Goal: Task Accomplishment & Management: Manage account settings

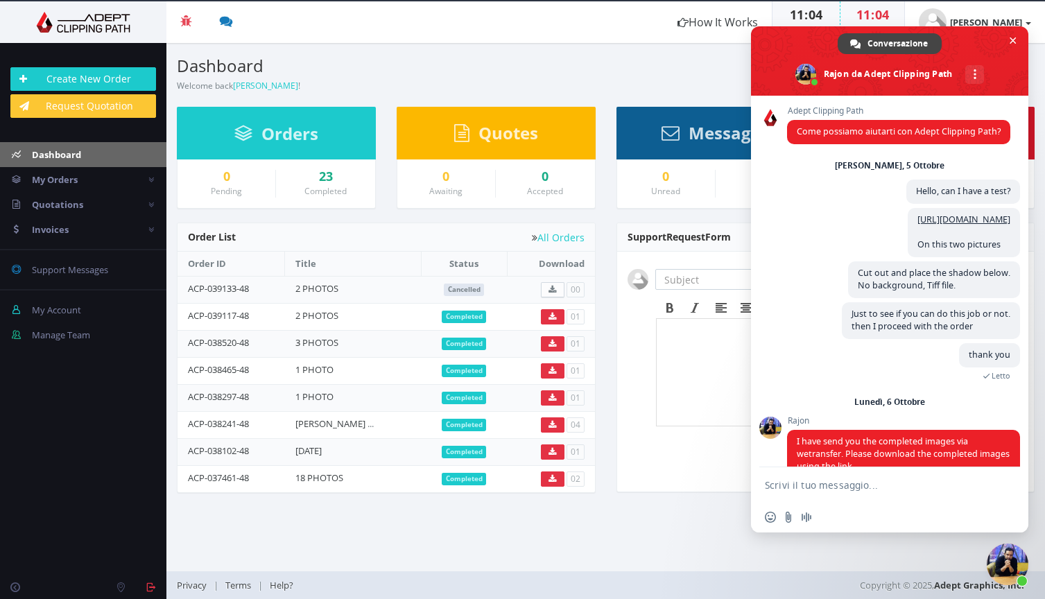
scroll to position [208, 0]
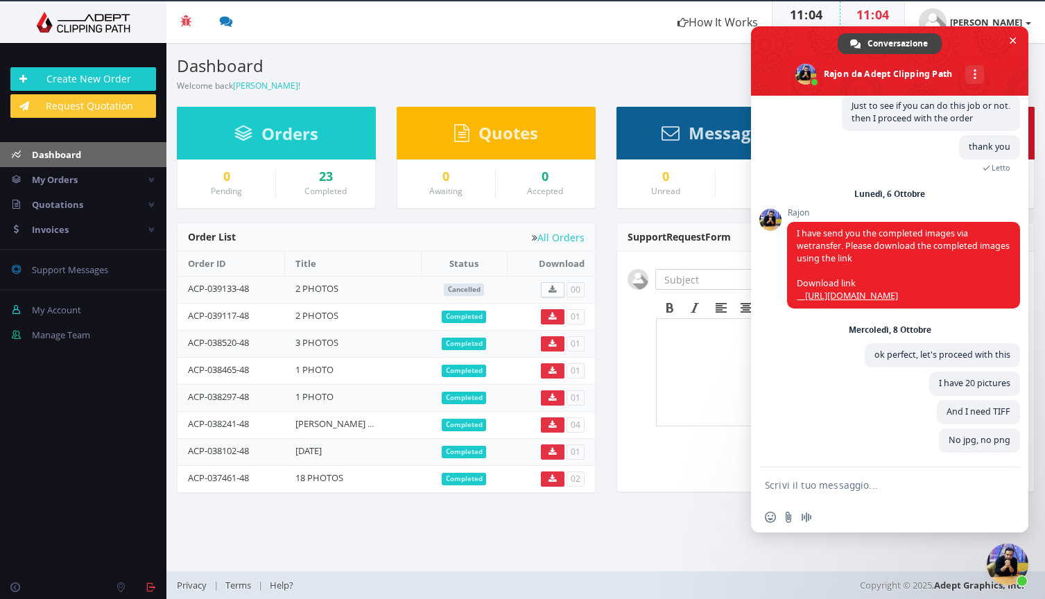
click at [789, 483] on textarea "Scrivi il tuo messaggio..." at bounding box center [874, 485] width 219 height 12
type textarea "hello again"
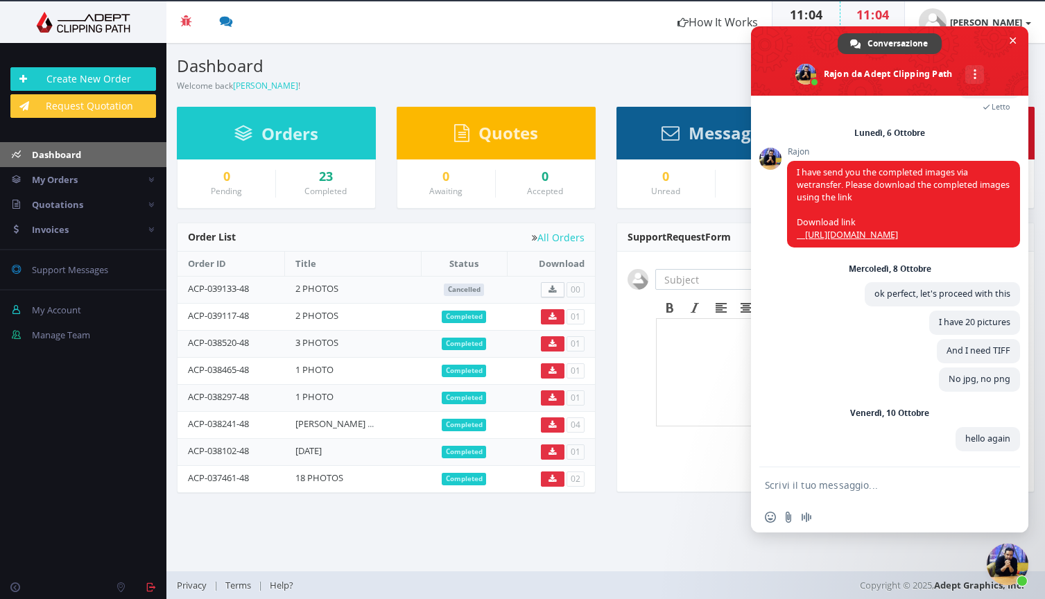
scroll to position [267, 0]
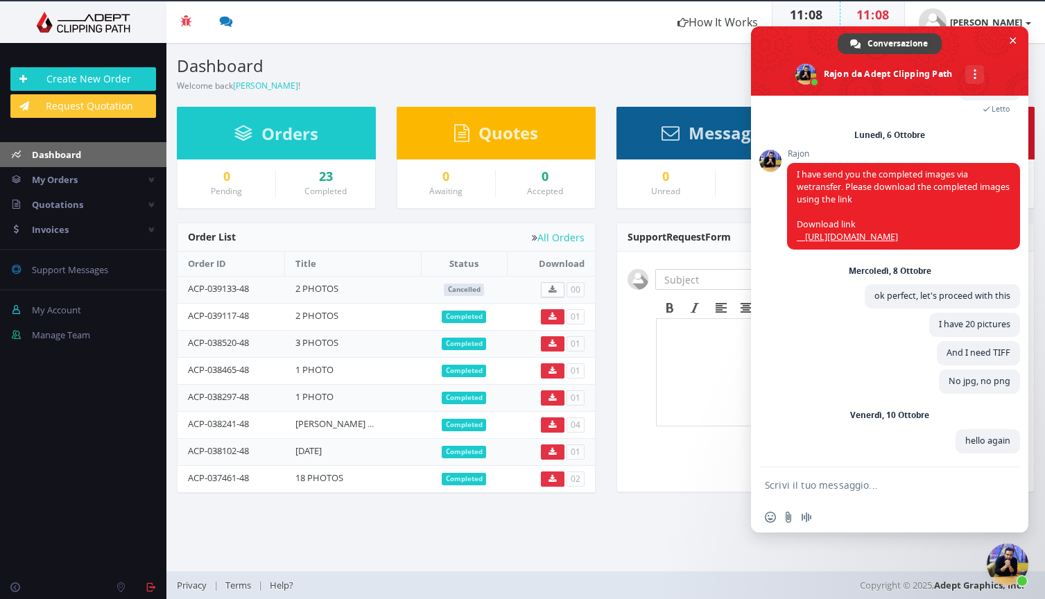
click at [358, 62] on h3 "Dashboard" at bounding box center [386, 66] width 419 height 18
click at [1009, 42] on span "Chiudere la chat" at bounding box center [1013, 40] width 15 height 15
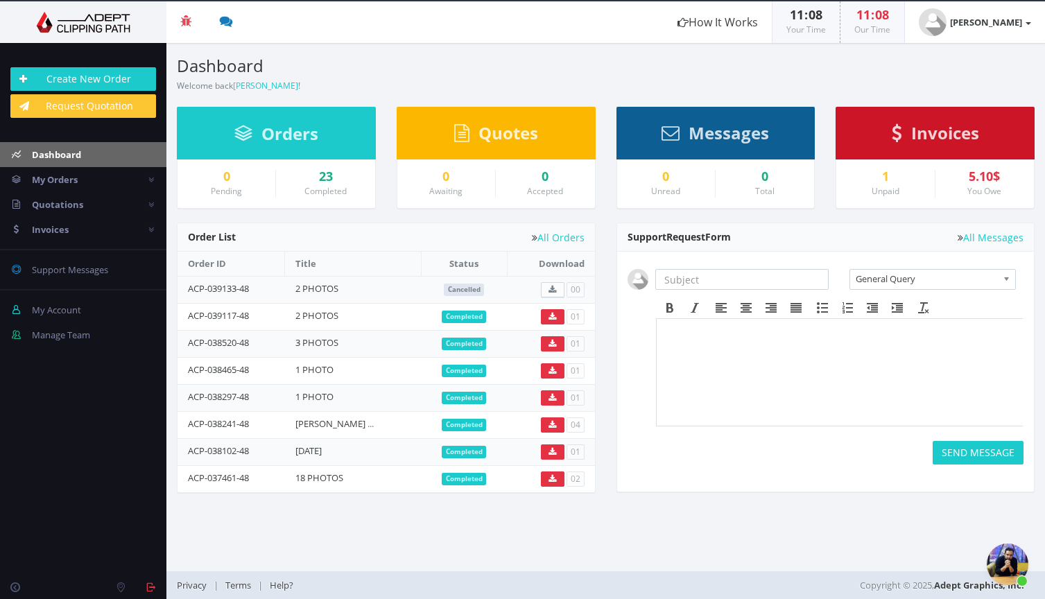
click at [296, 131] on span "Orders" at bounding box center [290, 133] width 57 height 23
click at [271, 139] on span "Orders" at bounding box center [290, 133] width 57 height 23
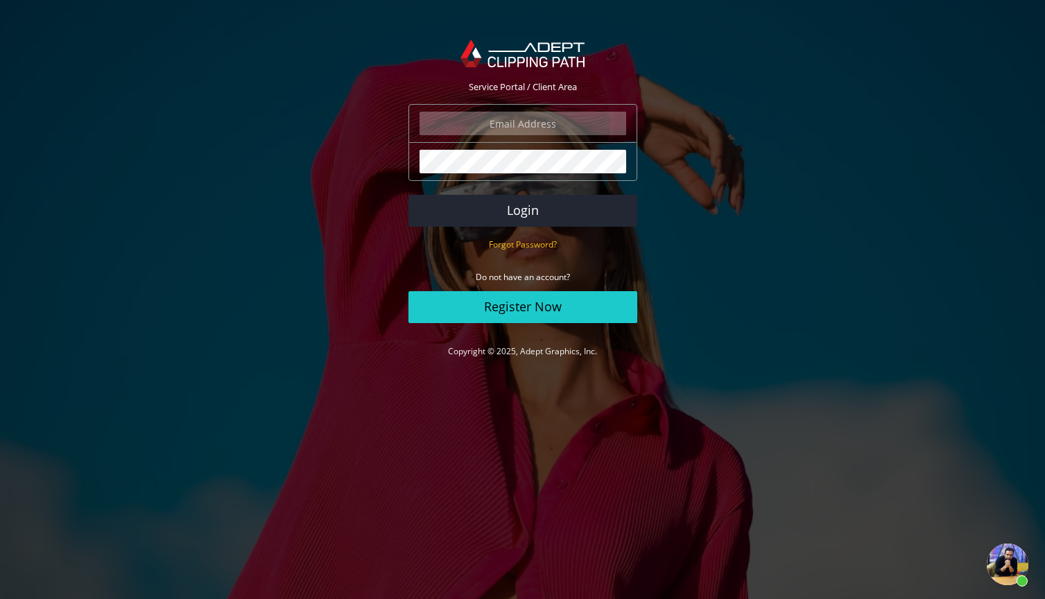
type input "bestatues@gmail.com"
click at [522, 210] on button "Login" at bounding box center [523, 211] width 229 height 32
type input "bestatues@gmail.com"
click at [545, 205] on button "Login" at bounding box center [523, 211] width 229 height 32
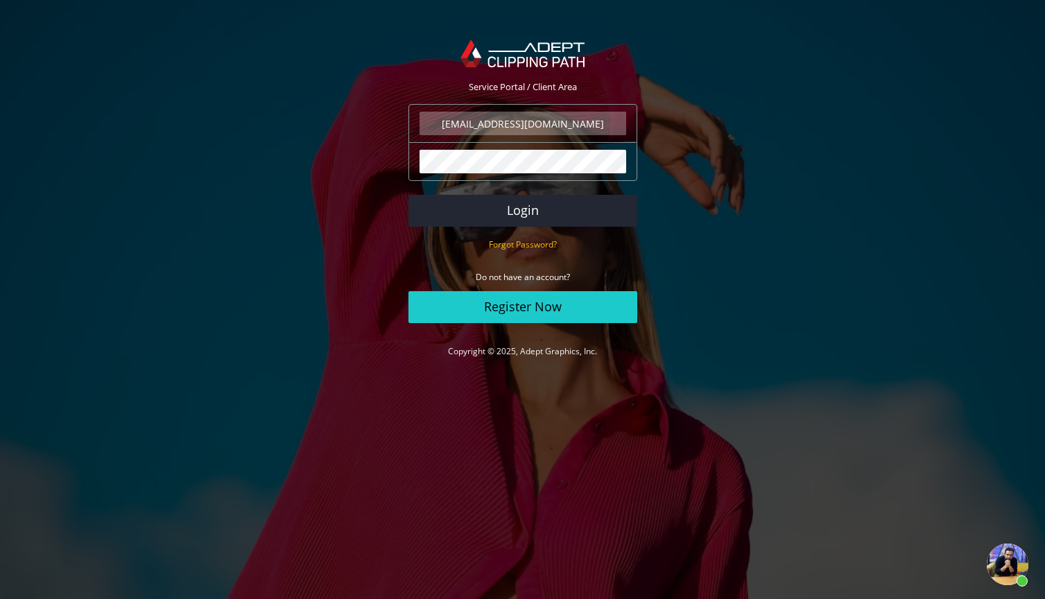
click at [522, 210] on button "Login" at bounding box center [523, 211] width 229 height 32
type input "bestatues@gmail.com"
click at [588, 216] on button "Login" at bounding box center [523, 211] width 229 height 32
